Goal: Task Accomplishment & Management: Complete application form

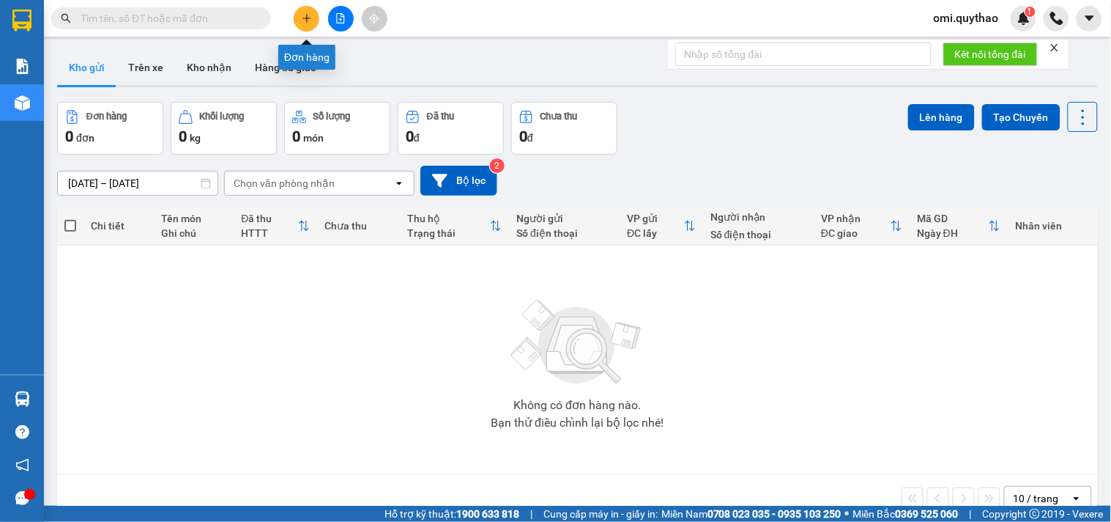
click at [312, 16] on button at bounding box center [307, 19] width 26 height 26
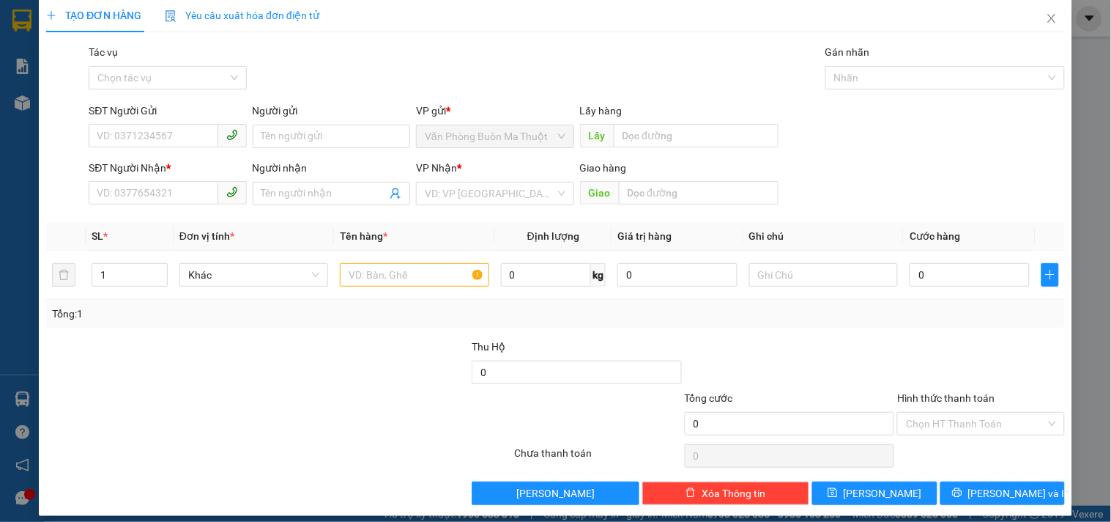
scroll to position [8, 0]
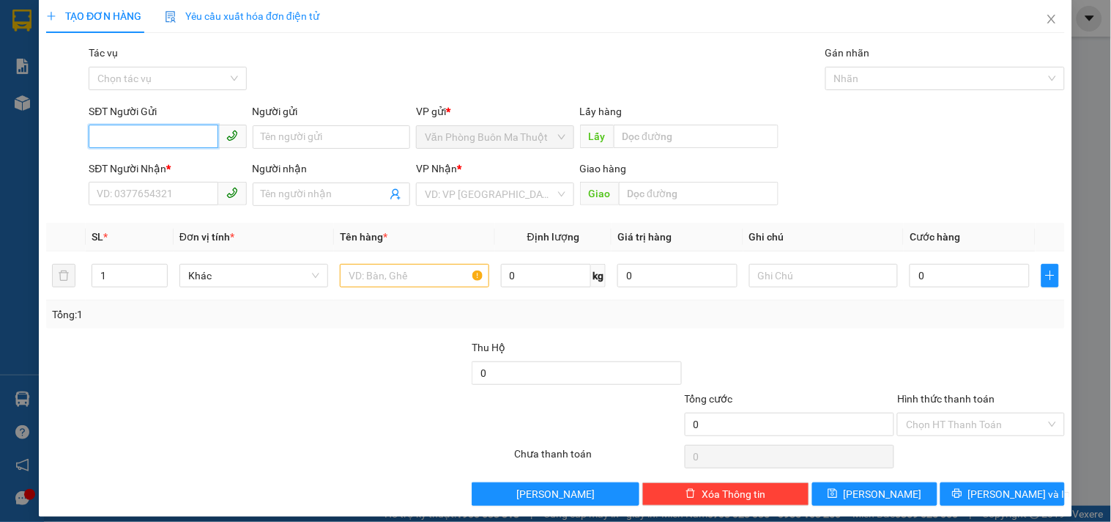
click at [127, 141] on input "SĐT Người Gửi" at bounding box center [153, 136] width 129 height 23
type input "0847801019"
click at [157, 195] on input "SĐT Người Nhận *" at bounding box center [153, 193] width 129 height 23
type input "0377721232"
click at [473, 192] on input "search" at bounding box center [490, 194] width 130 height 22
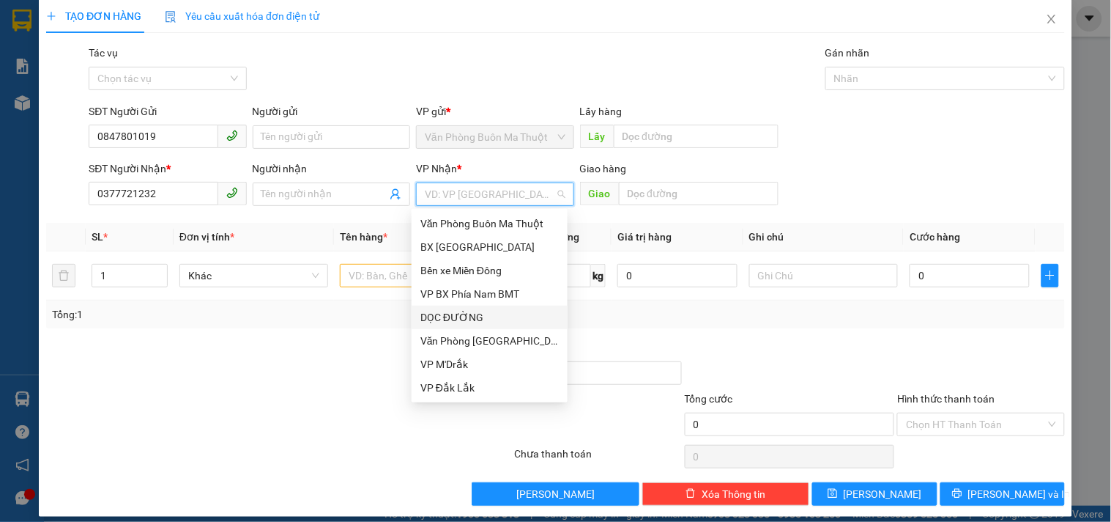
click at [475, 315] on div "DỌC ĐƯỜNG" at bounding box center [490, 317] width 138 height 16
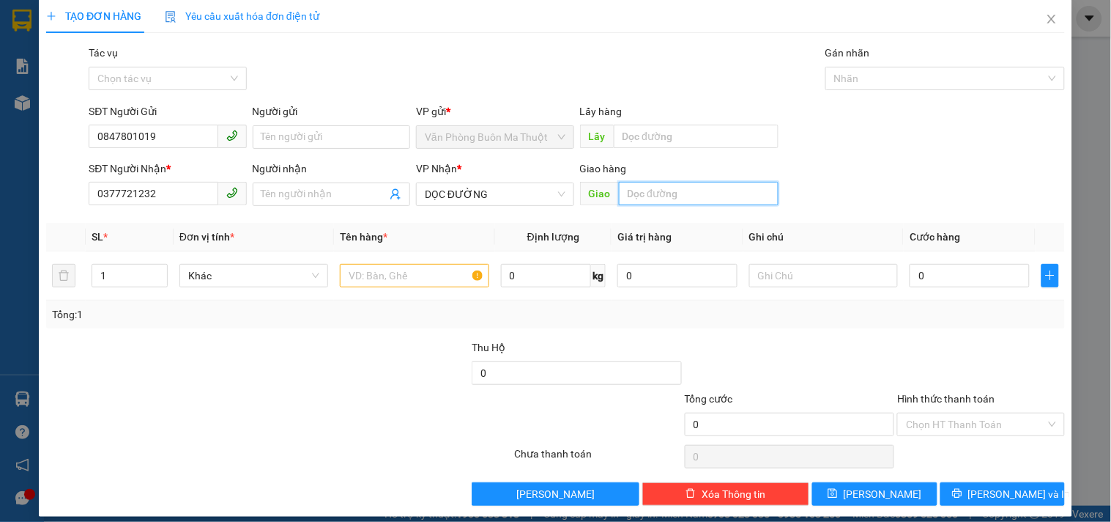
click at [653, 193] on input "text" at bounding box center [699, 193] width 160 height 23
type input "NGÃ 4 ĐẤT [DEMOGRAPHIC_DATA]"
click at [416, 277] on input "text" at bounding box center [414, 275] width 149 height 23
click at [396, 273] on input "text" at bounding box center [414, 275] width 149 height 23
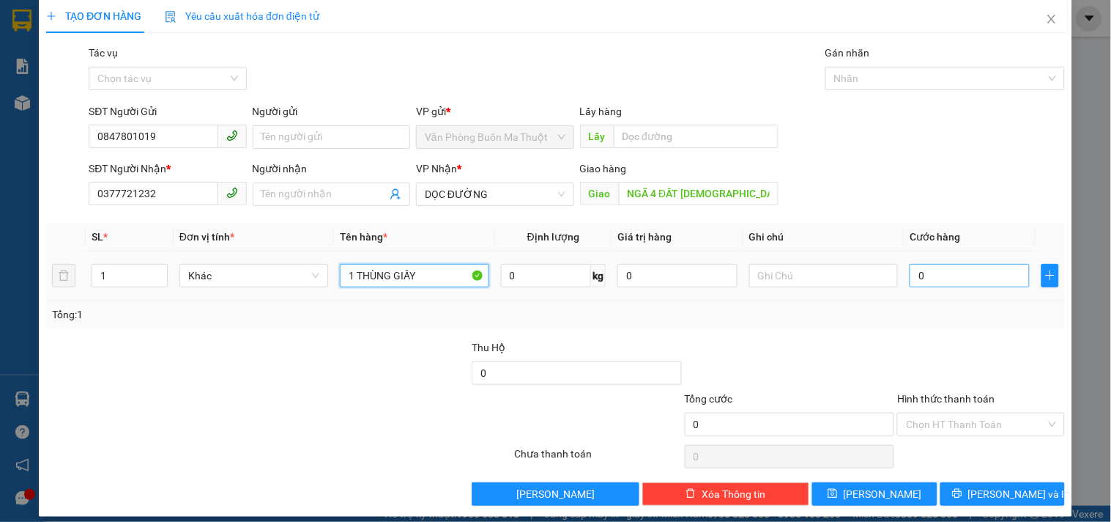
type input "1 THÙNG GIẤY"
click at [938, 276] on input "0" at bounding box center [970, 275] width 120 height 23
type input "7"
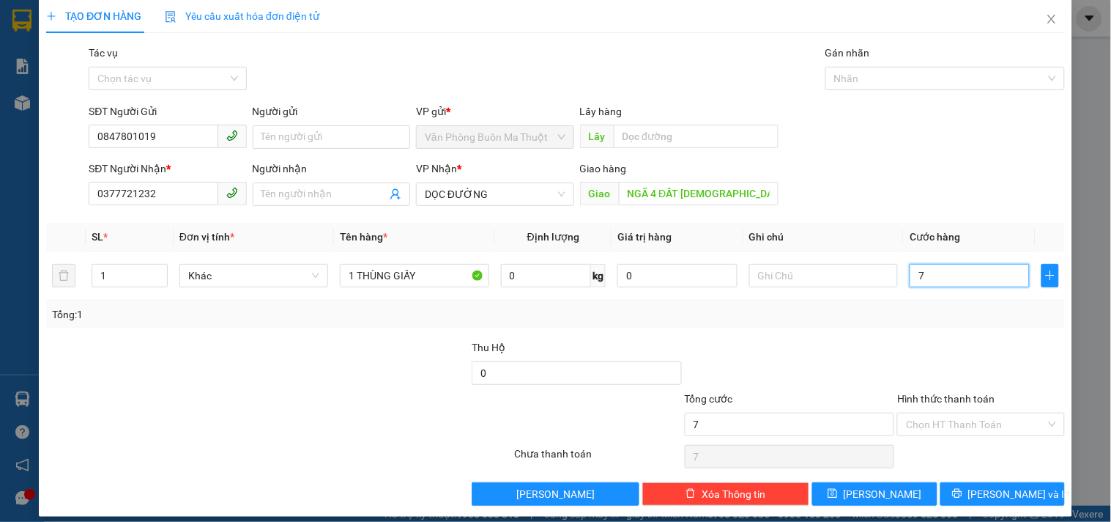
type input "70"
type input "700"
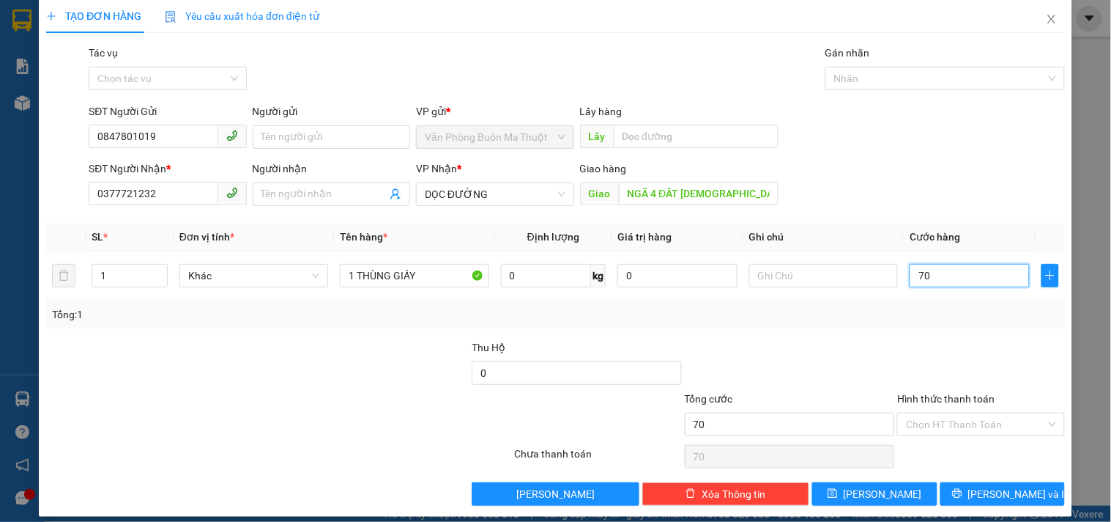
type input "700"
type input "7.000"
type input "70.000"
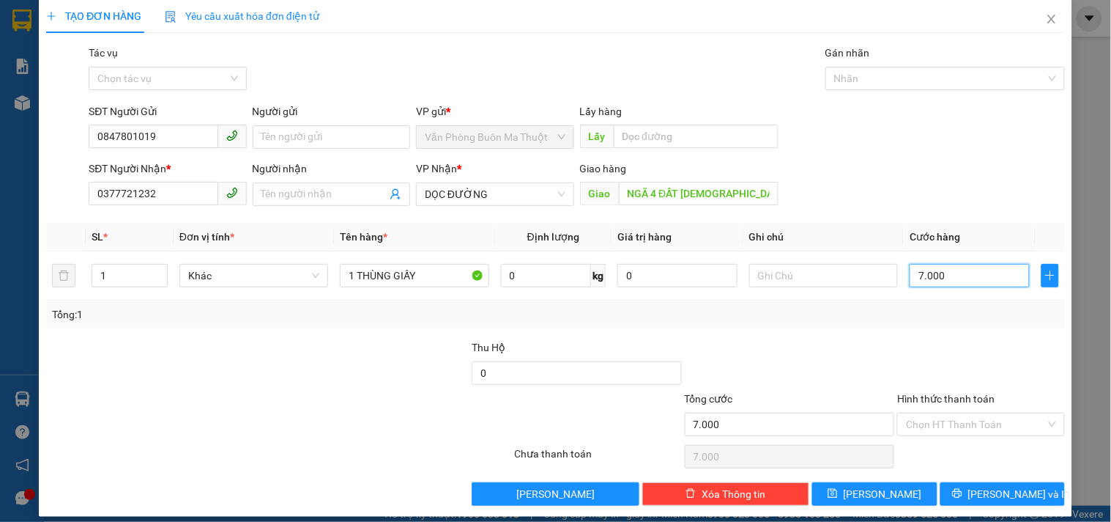
type input "70.000"
click at [987, 426] on input "Hình thức thanh toán" at bounding box center [975, 424] width 139 height 22
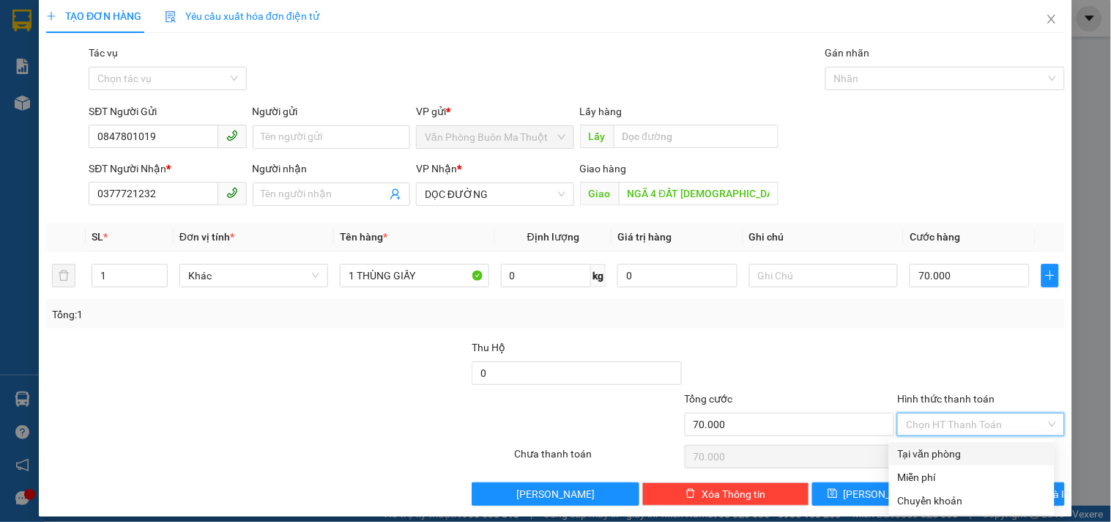
click at [954, 458] on div "Tại văn phòng" at bounding box center [972, 453] width 148 height 16
type input "0"
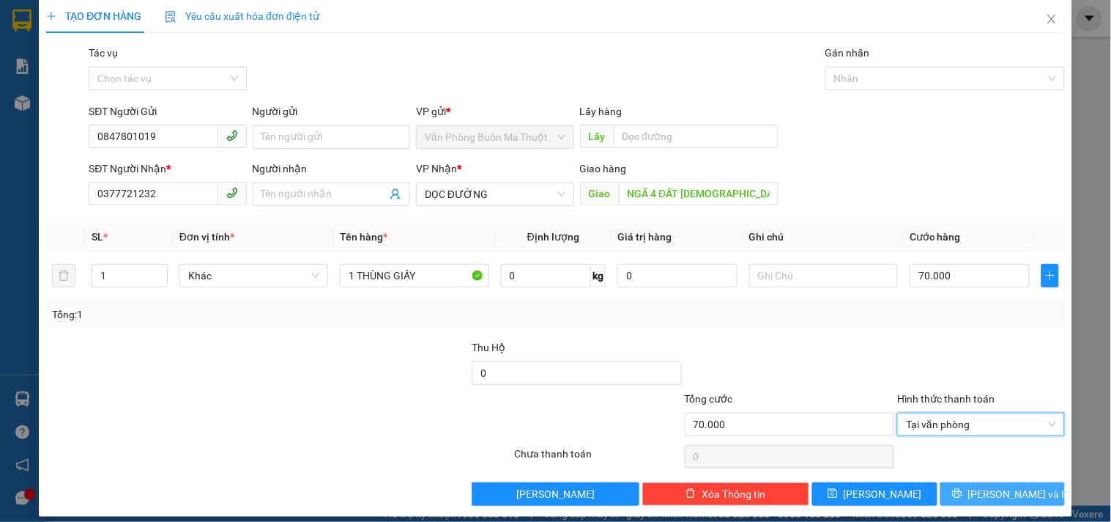
click at [962, 496] on icon "printer" at bounding box center [957, 494] width 10 height 10
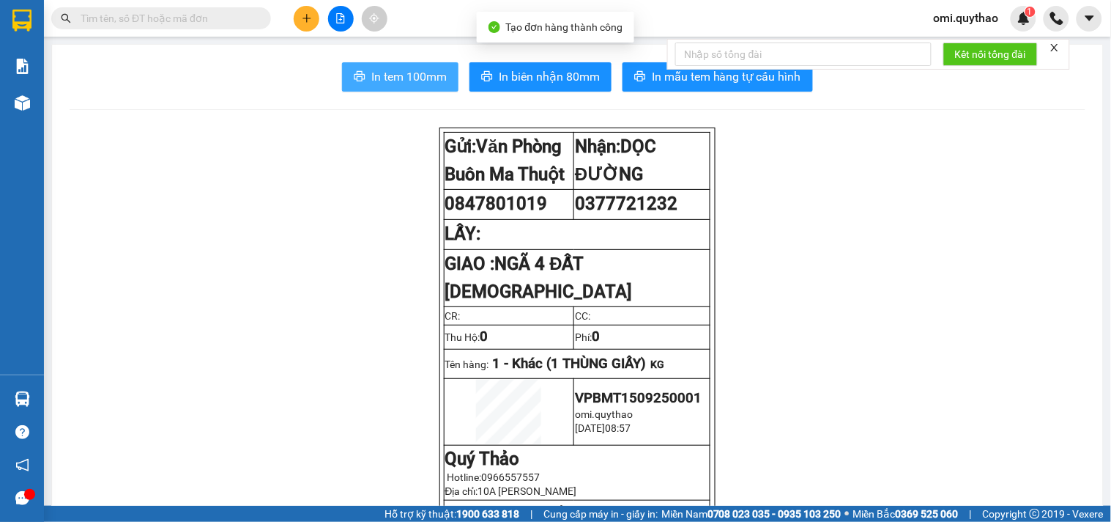
click at [394, 68] on span "In tem 100mm" at bounding box center [408, 76] width 75 height 18
click at [381, 76] on span "In tem 100mm" at bounding box center [408, 76] width 75 height 18
click at [418, 82] on span "In tem 100mm" at bounding box center [408, 76] width 75 height 18
click at [297, 18] on button at bounding box center [307, 19] width 26 height 26
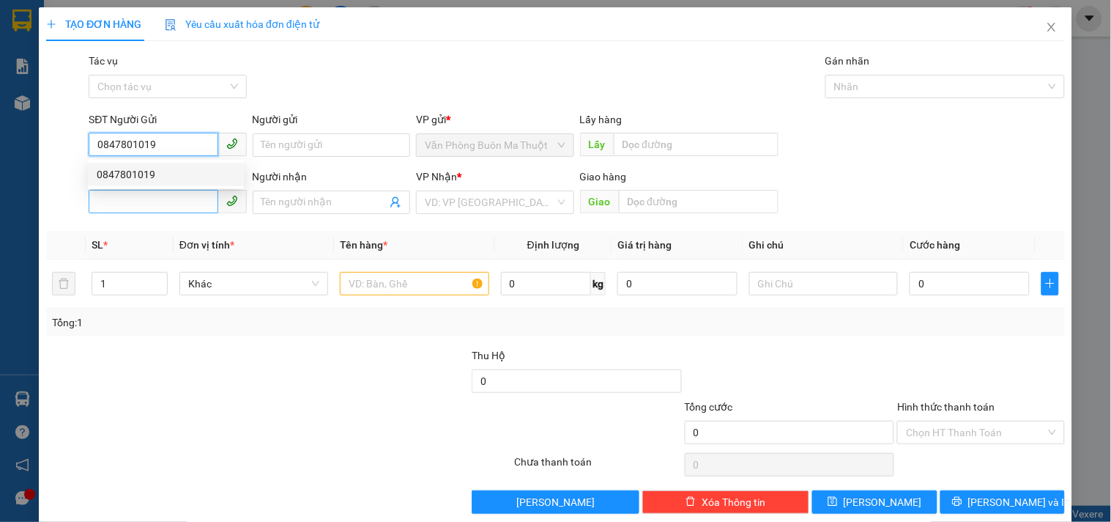
type input "0847801019"
click at [158, 207] on input "SĐT Người Nhận *" at bounding box center [153, 201] width 129 height 23
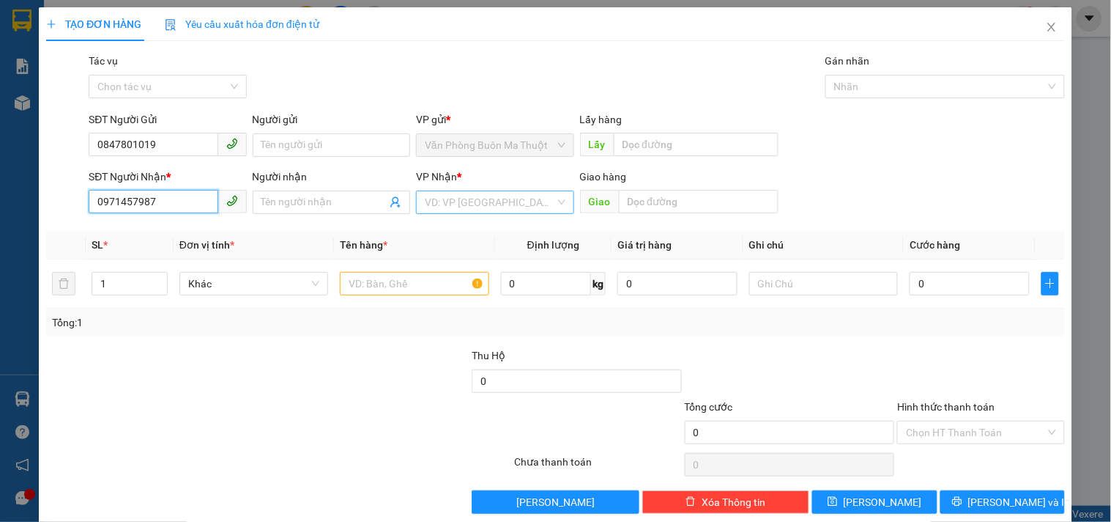
type input "0971457987"
click at [470, 209] on input "search" at bounding box center [490, 202] width 130 height 22
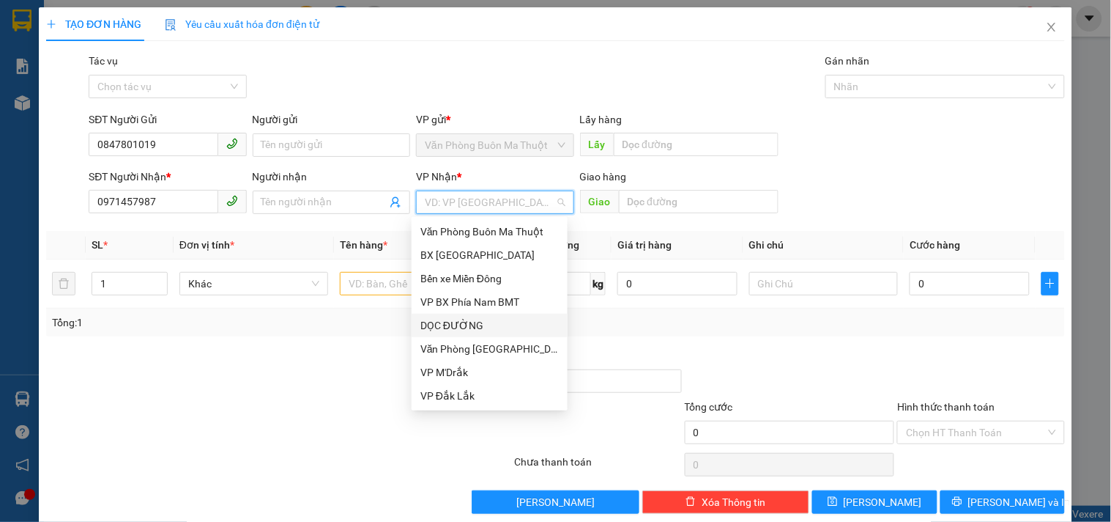
scroll to position [81, 0]
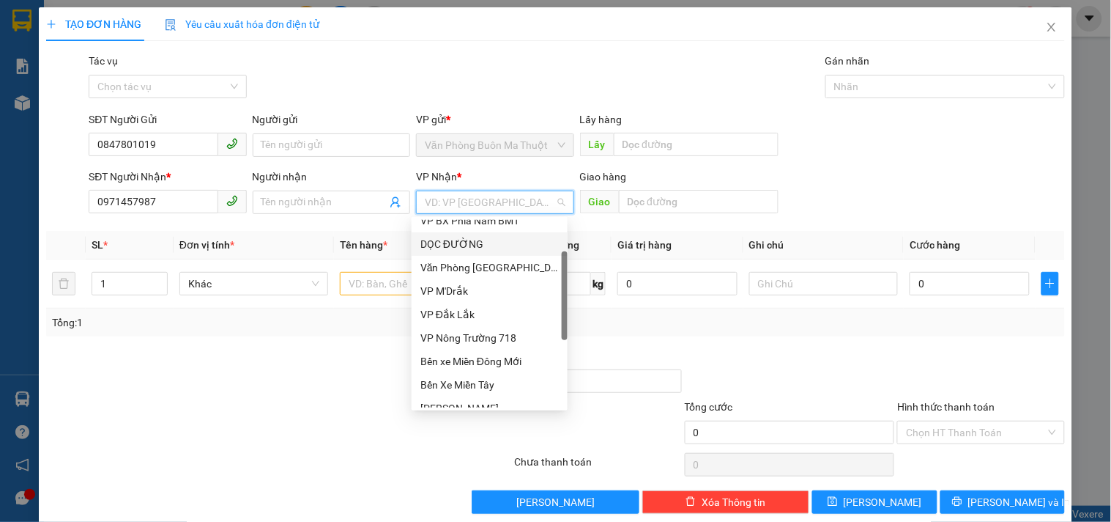
click at [470, 242] on div "DỌC ĐƯỜNG" at bounding box center [490, 244] width 138 height 16
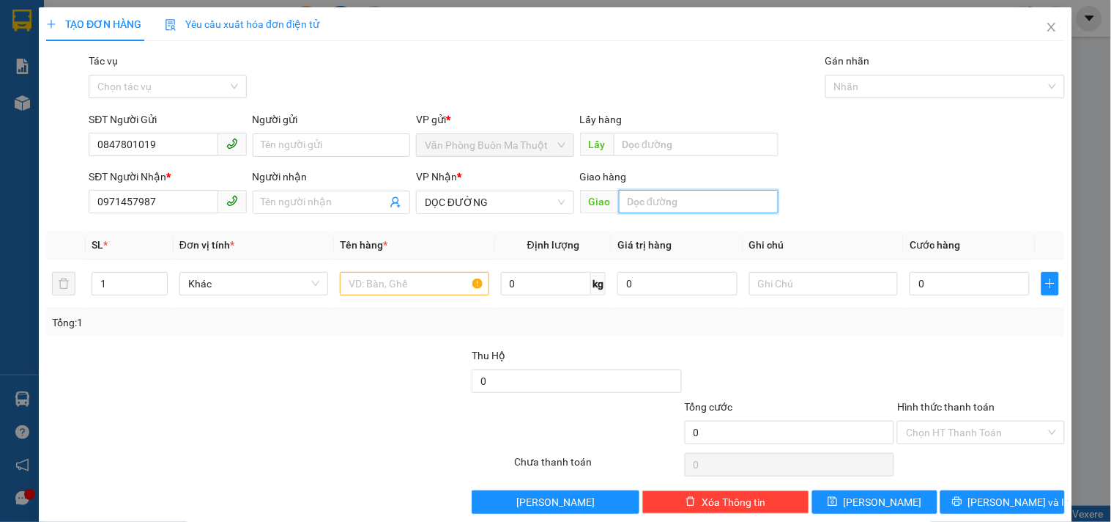
click at [672, 200] on input "text" at bounding box center [699, 201] width 160 height 23
type input "DƯỚI CẦU VƯỢT AN SƯƠNG"
click at [430, 284] on input "text" at bounding box center [414, 283] width 149 height 23
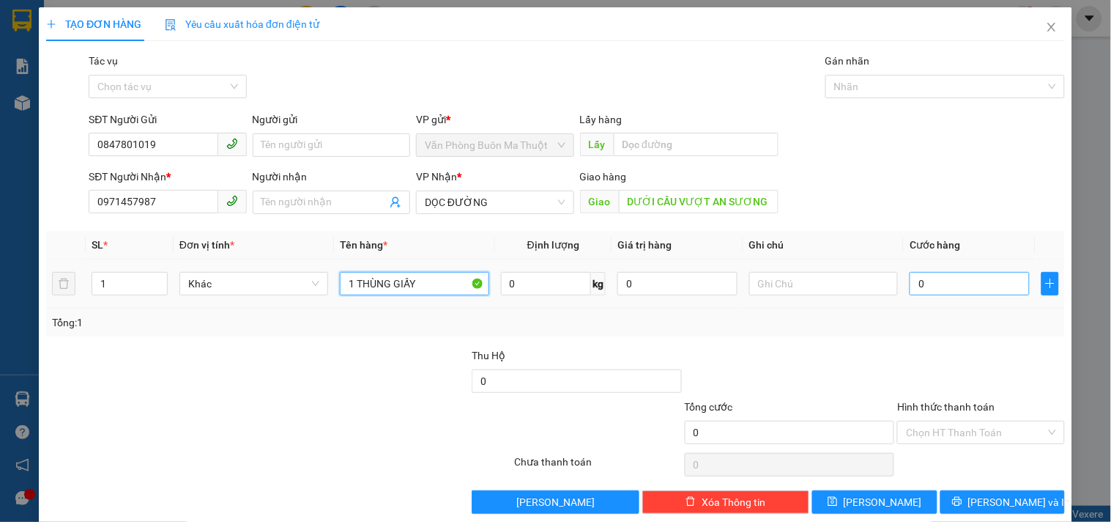
type input "1 THÙNG GIẤY"
click at [939, 289] on input "0" at bounding box center [970, 283] width 120 height 23
type input "6"
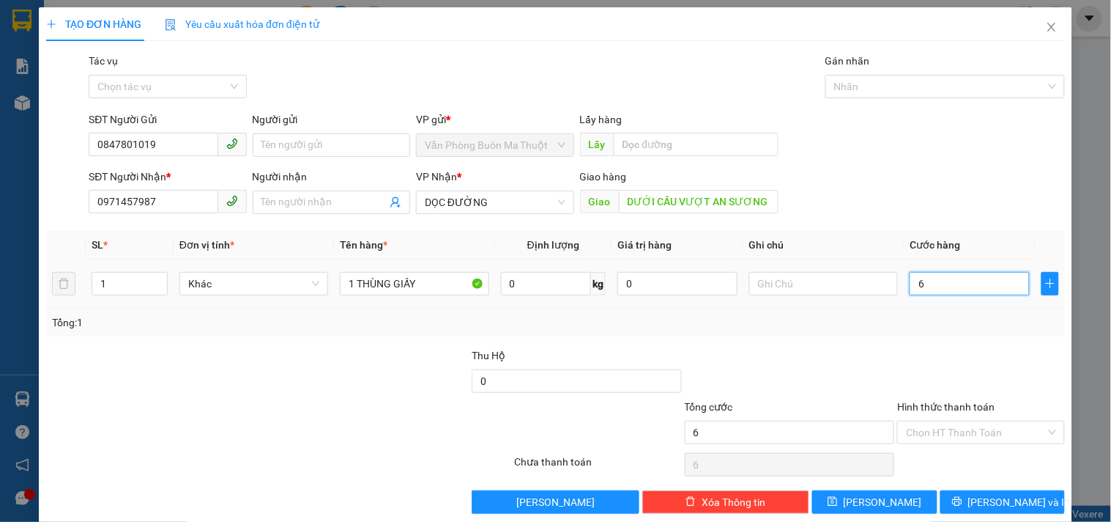
type input "60"
type input "600"
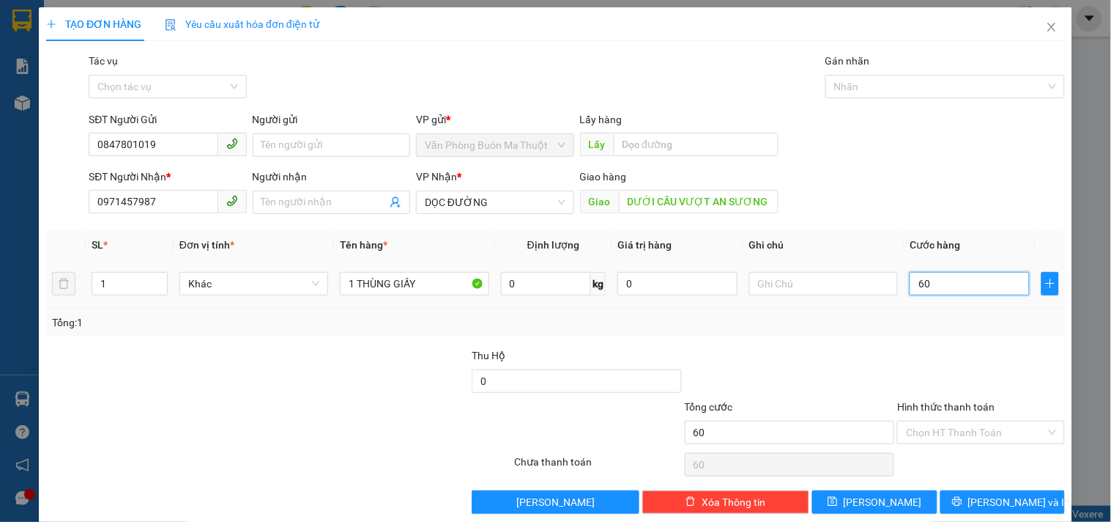
type input "600"
type input "6.000"
type input "60.000"
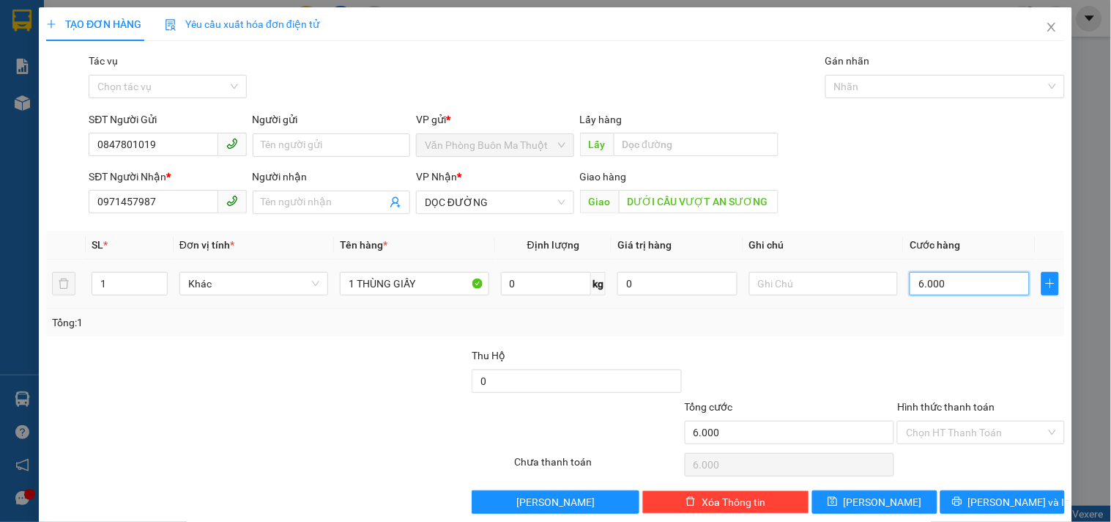
type input "60.000"
click at [958, 437] on input "Hình thức thanh toán" at bounding box center [975, 432] width 139 height 22
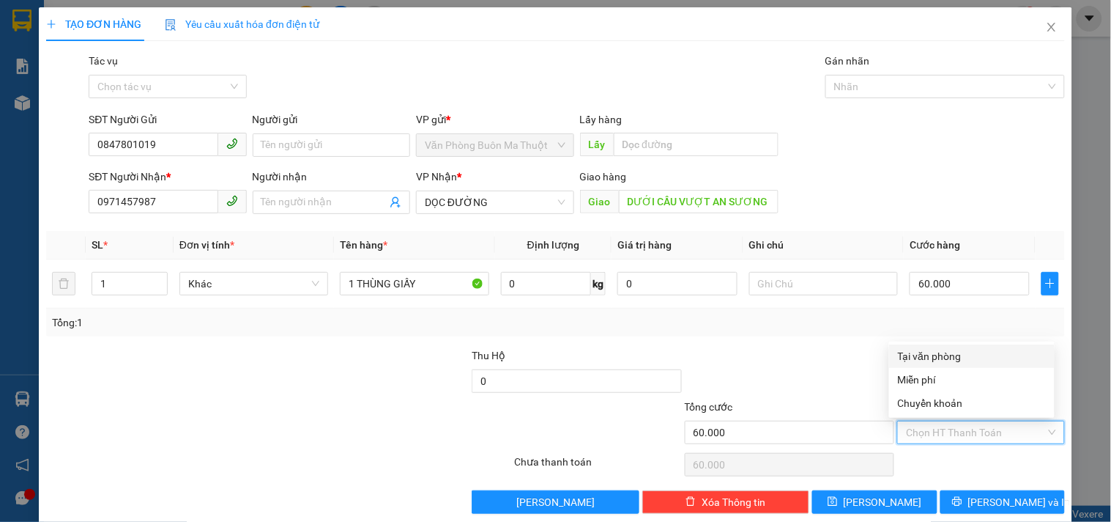
click at [926, 354] on div "Tại văn phòng" at bounding box center [972, 356] width 148 height 16
type input "0"
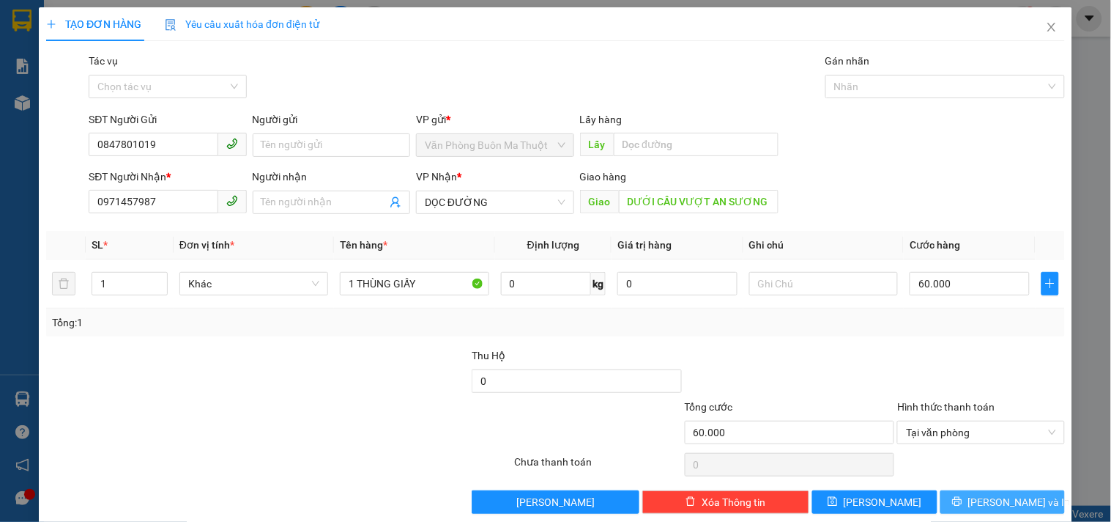
click at [985, 499] on span "[PERSON_NAME] và In" at bounding box center [1019, 502] width 103 height 16
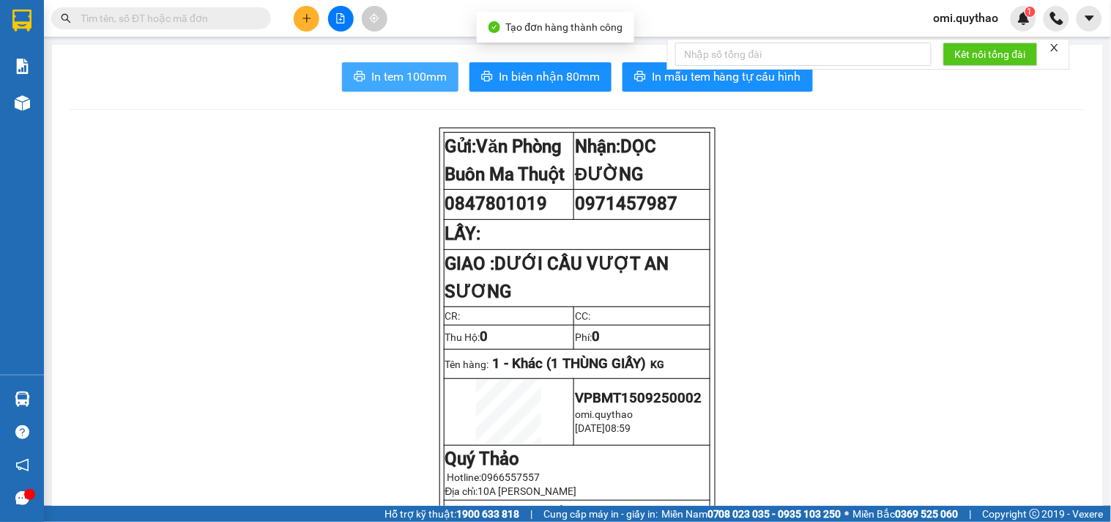
click at [419, 78] on span "In tem 100mm" at bounding box center [408, 76] width 75 height 18
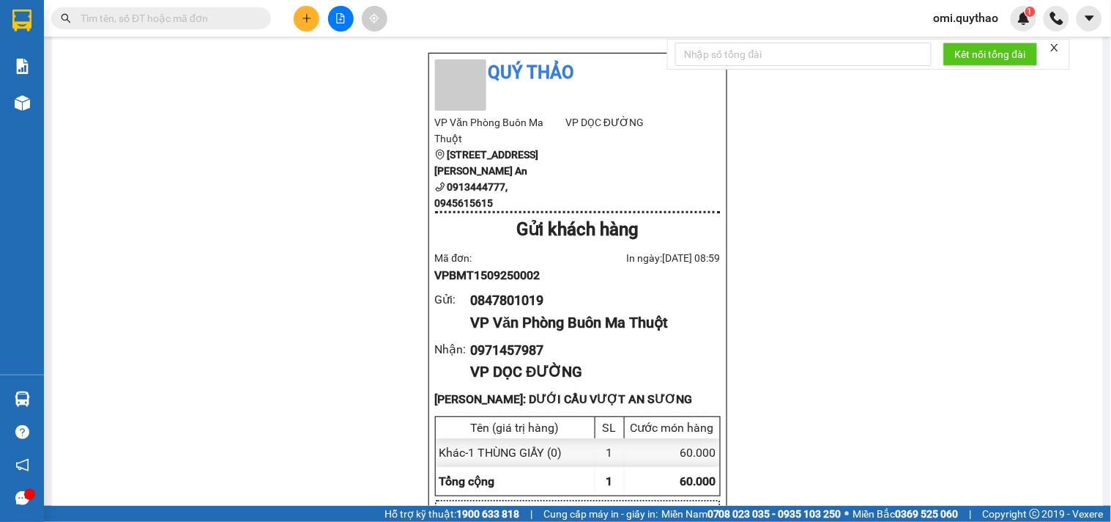
scroll to position [244, 0]
